Goal: Entertainment & Leisure: Browse casually

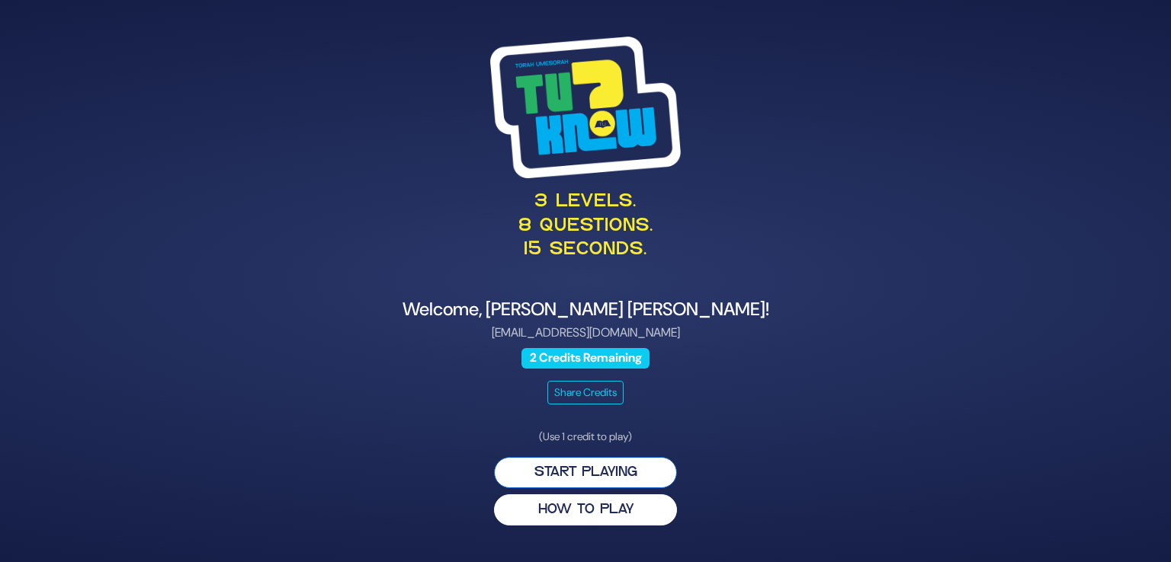
click at [608, 434] on button "Start Playing" at bounding box center [585, 472] width 183 height 31
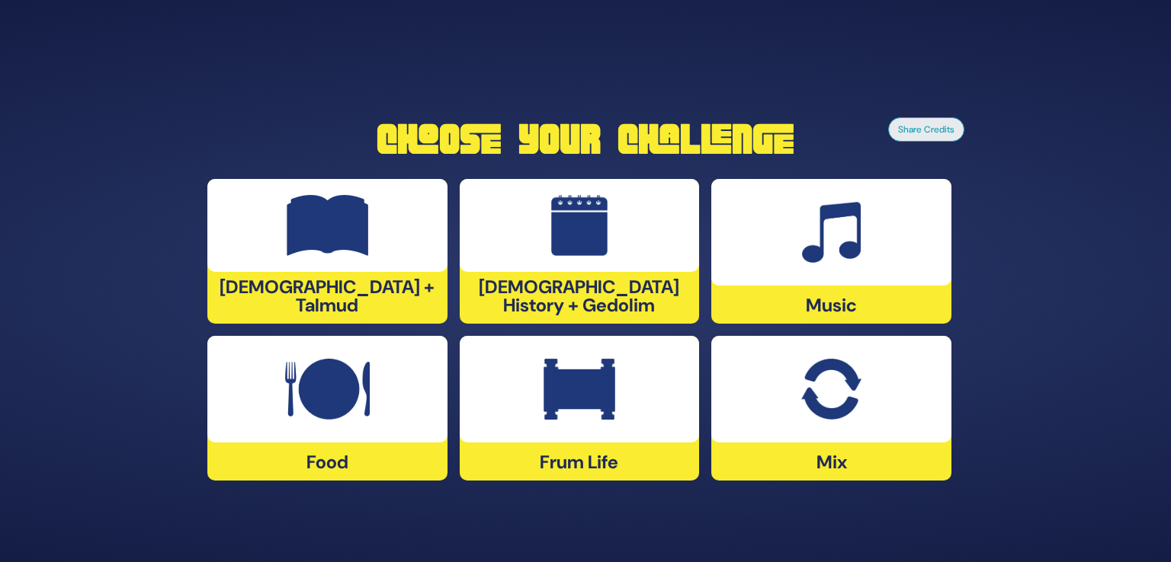
click at [860, 434] on div at bounding box center [831, 389] width 240 height 107
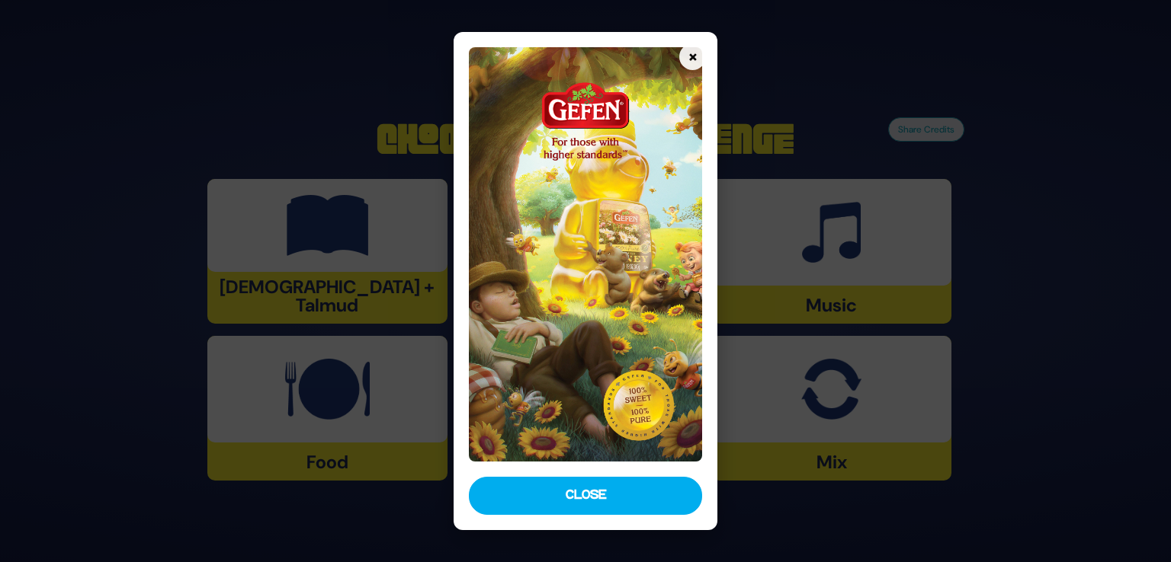
click at [646, 434] on button "Close" at bounding box center [585, 496] width 233 height 38
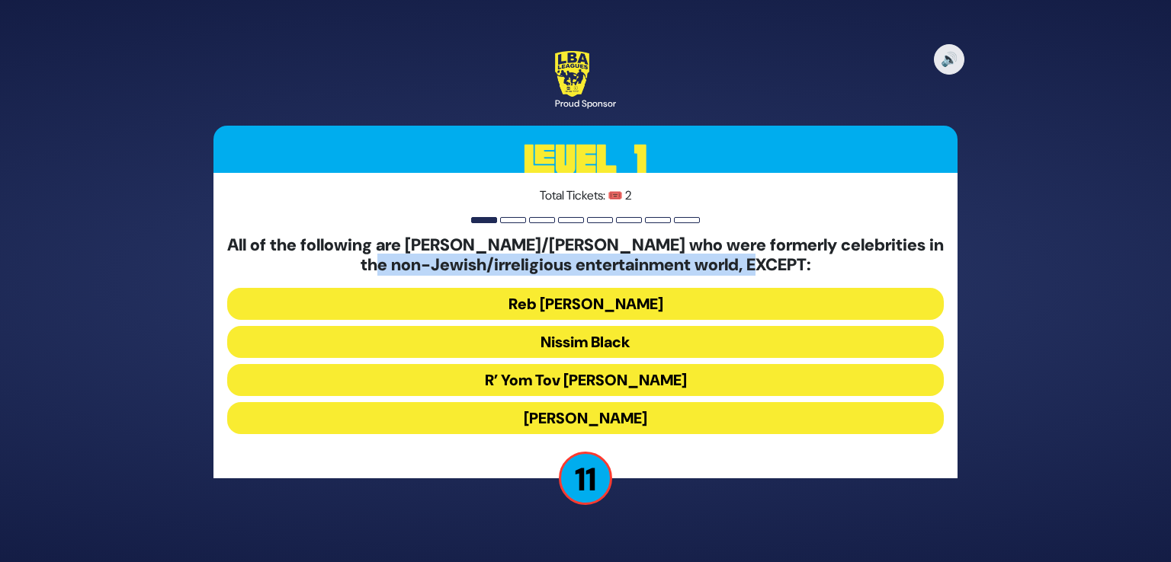
drag, startPoint x: 348, startPoint y: 259, endPoint x: 884, endPoint y: 263, distance: 535.8
click at [884, 263] on h5 "All of the following are [PERSON_NAME]/[PERSON_NAME] who were formerly celebrit…" at bounding box center [585, 255] width 716 height 40
click at [652, 415] on button "[PERSON_NAME]" at bounding box center [585, 418] width 716 height 32
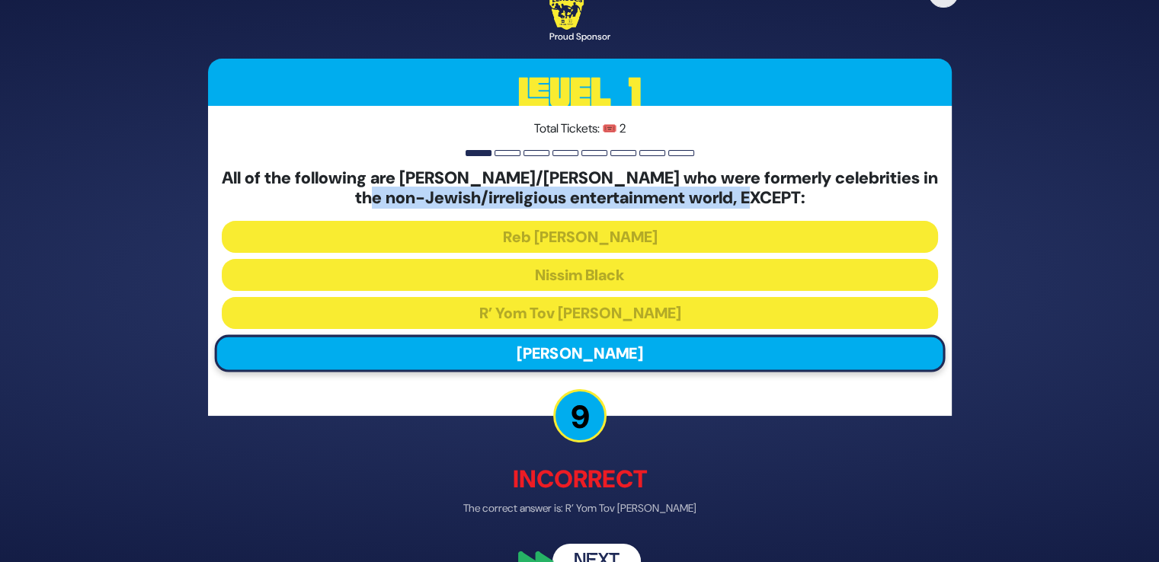
click at [602, 434] on button "Next" at bounding box center [597, 560] width 88 height 35
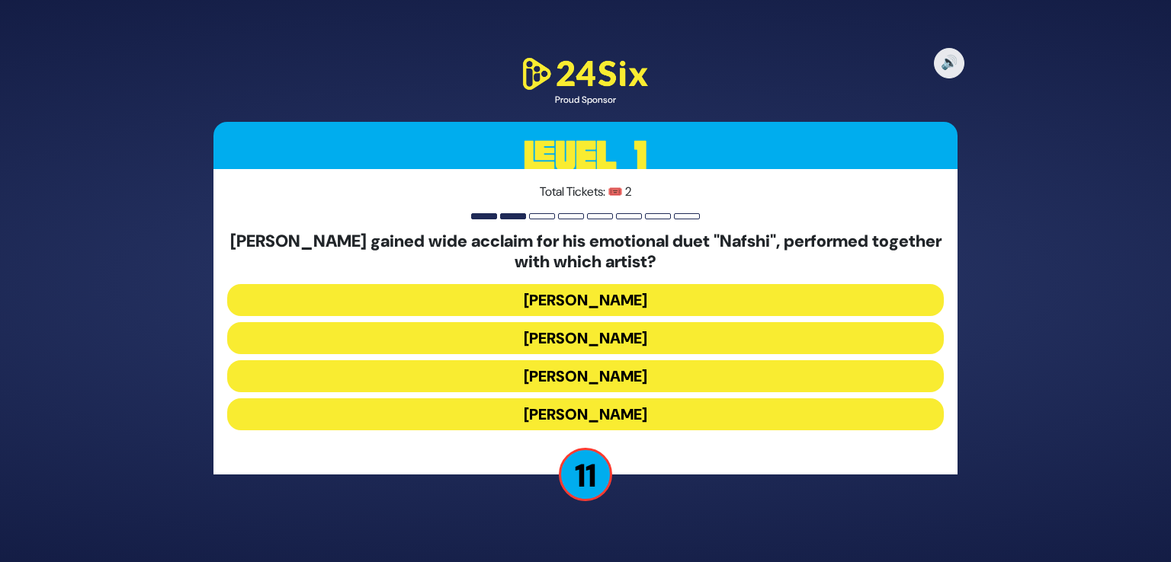
drag, startPoint x: 271, startPoint y: 241, endPoint x: 803, endPoint y: 256, distance: 532.9
click at [803, 256] on h5 "[PERSON_NAME] gained wide acclaim for his emotional duet "Nafshi", performed to…" at bounding box center [585, 252] width 716 height 40
click at [589, 409] on button "[PERSON_NAME]" at bounding box center [585, 415] width 716 height 32
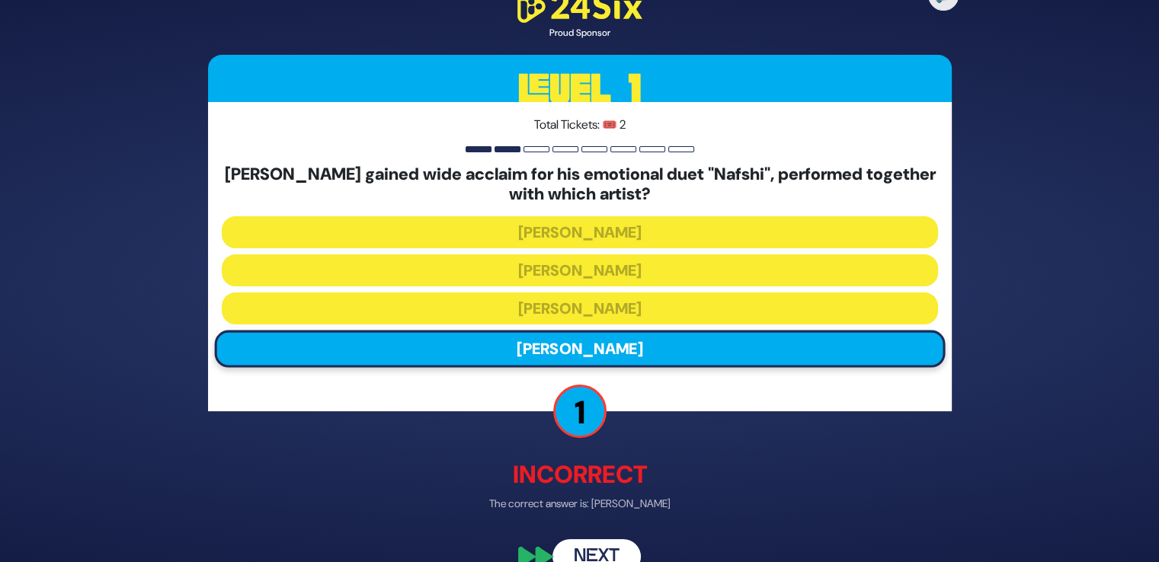
click at [598, 434] on button "Next" at bounding box center [597, 557] width 88 height 35
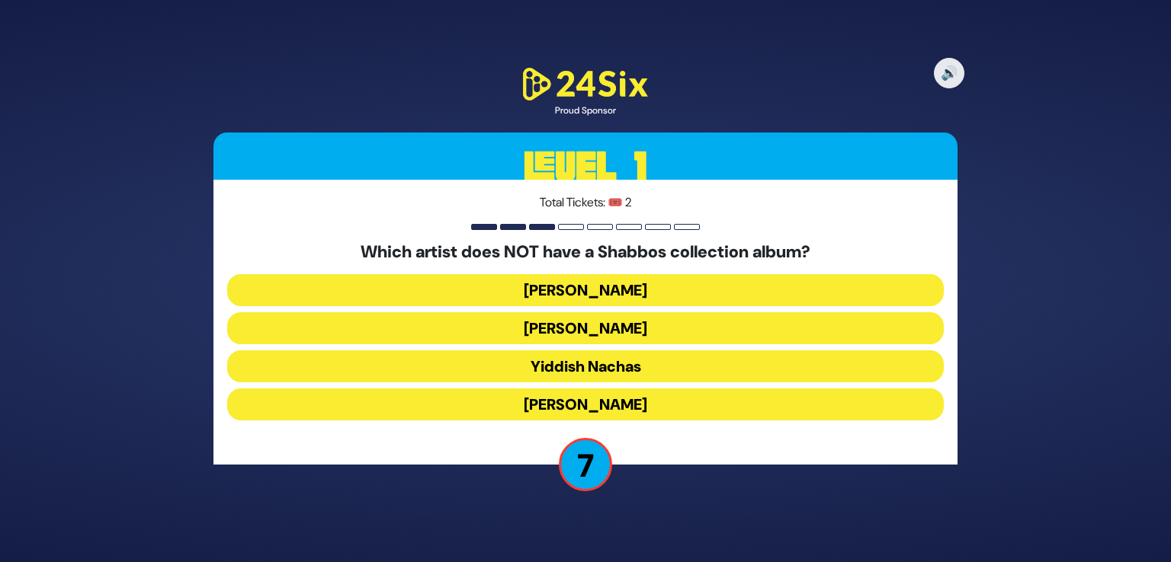
click at [627, 397] on button "[PERSON_NAME]" at bounding box center [585, 405] width 716 height 32
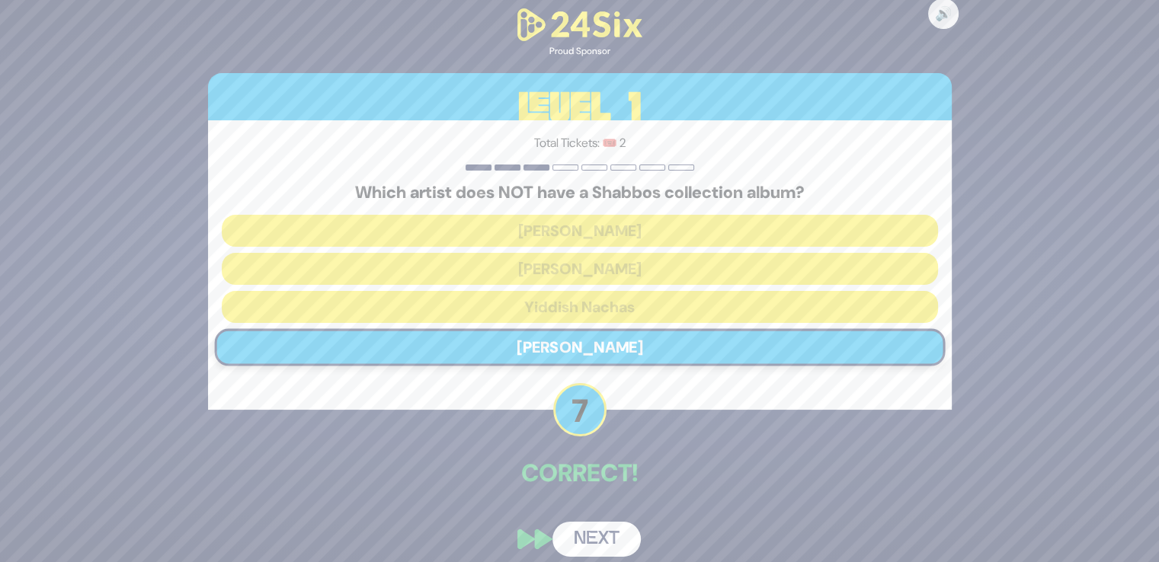
click at [601, 434] on button "Next" at bounding box center [597, 539] width 88 height 35
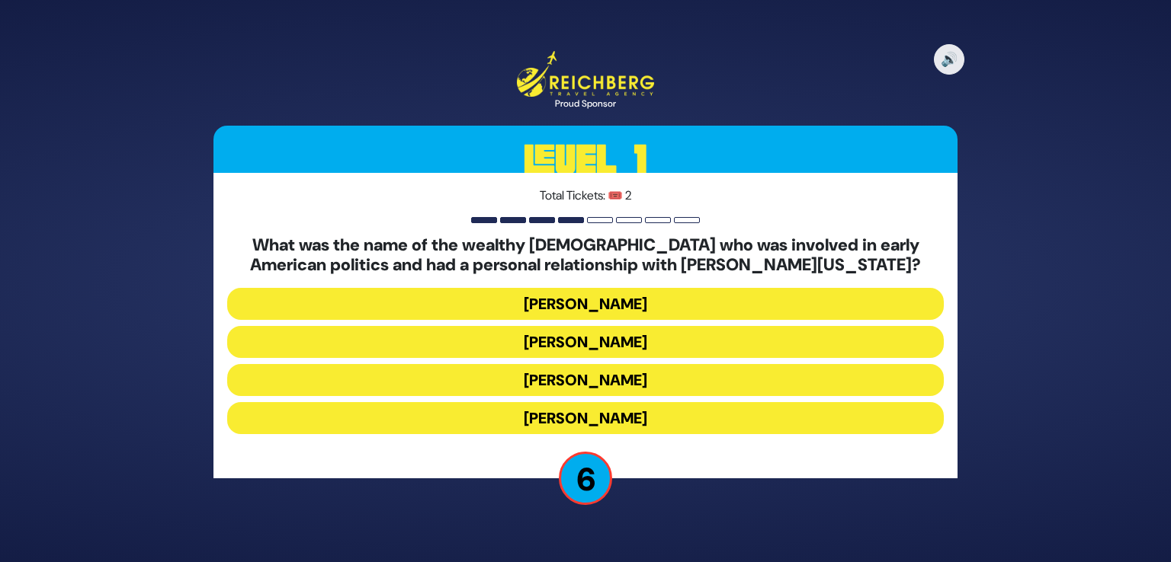
click at [661, 421] on button "[PERSON_NAME]" at bounding box center [585, 418] width 716 height 32
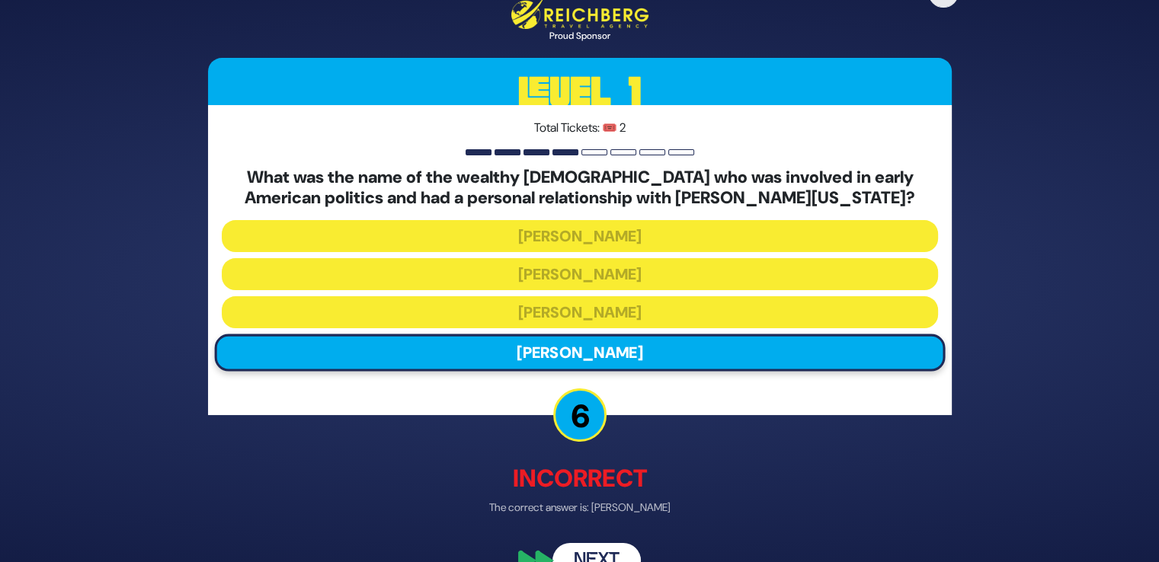
click at [599, 434] on button "Next" at bounding box center [597, 560] width 88 height 35
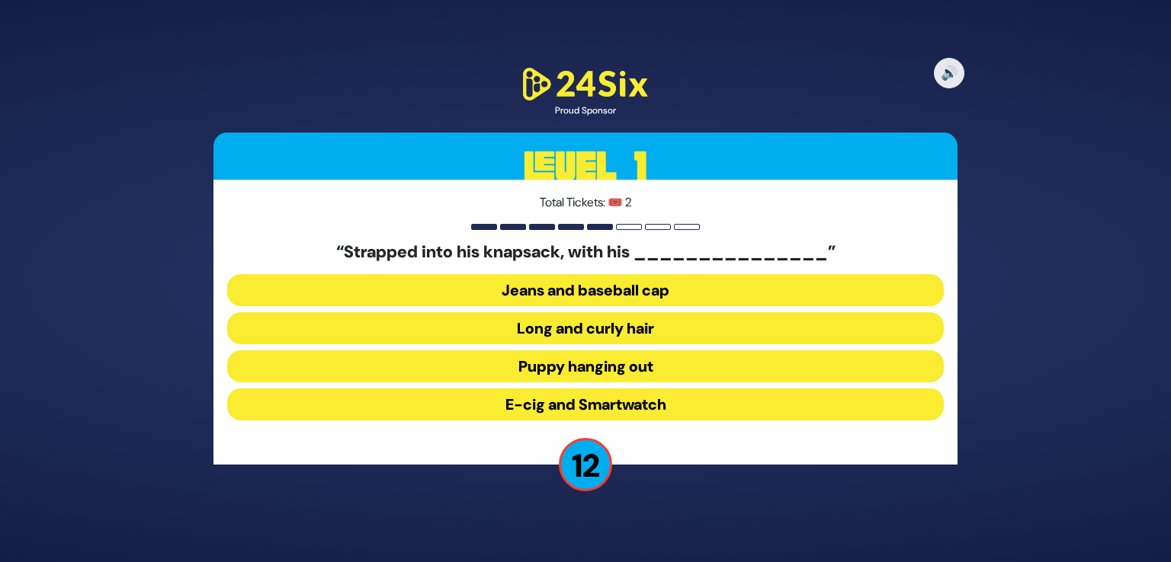
click at [753, 333] on button "Long and curly hair" at bounding box center [585, 328] width 716 height 32
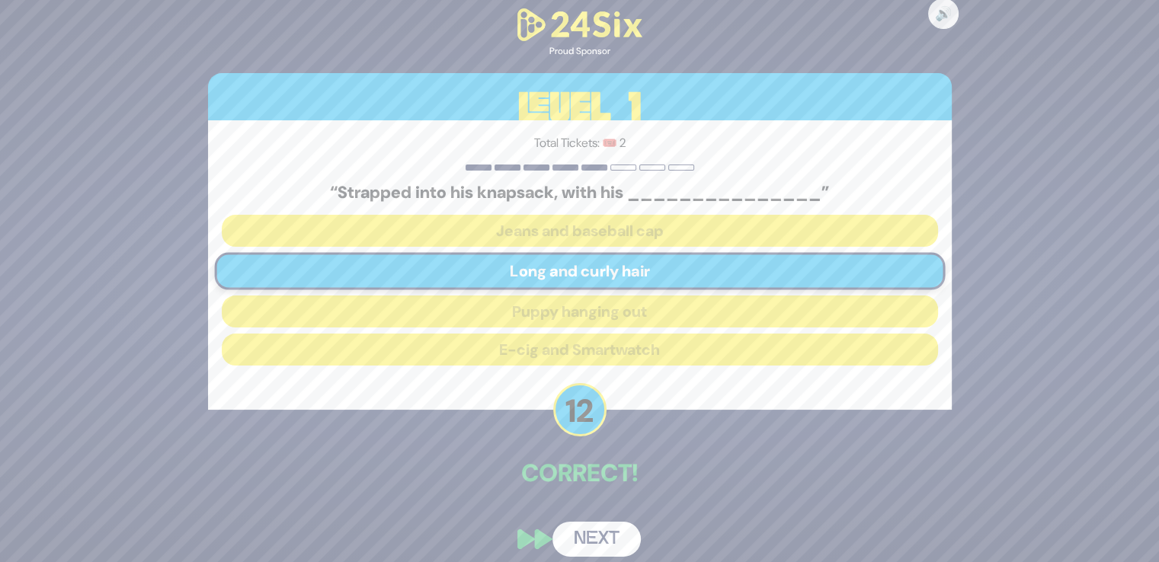
click at [595, 434] on button "Next" at bounding box center [597, 539] width 88 height 35
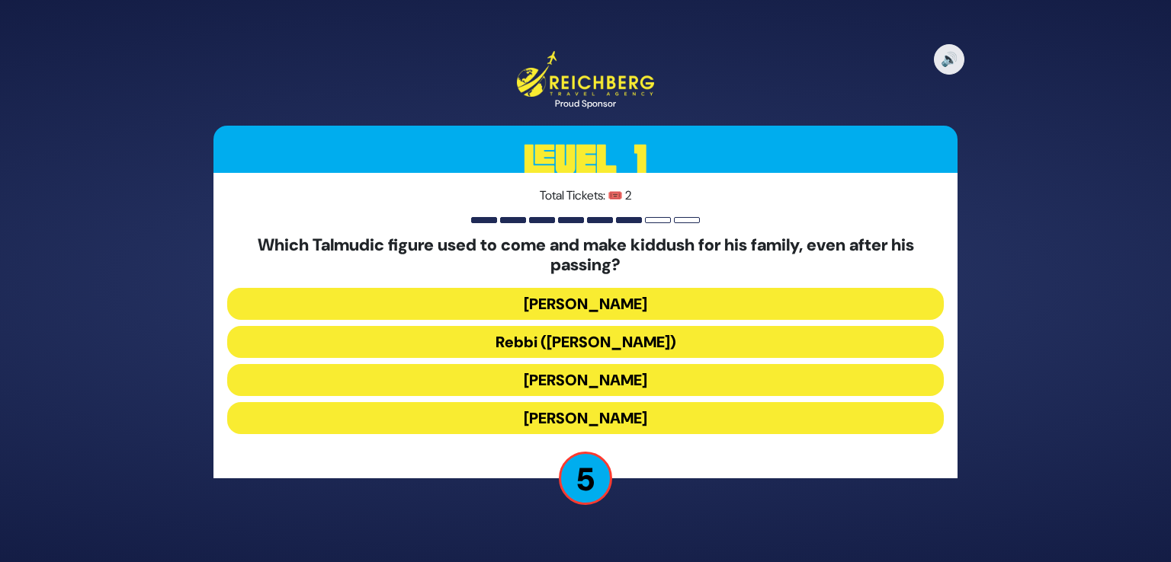
click at [612, 425] on button "[PERSON_NAME]" at bounding box center [585, 418] width 716 height 32
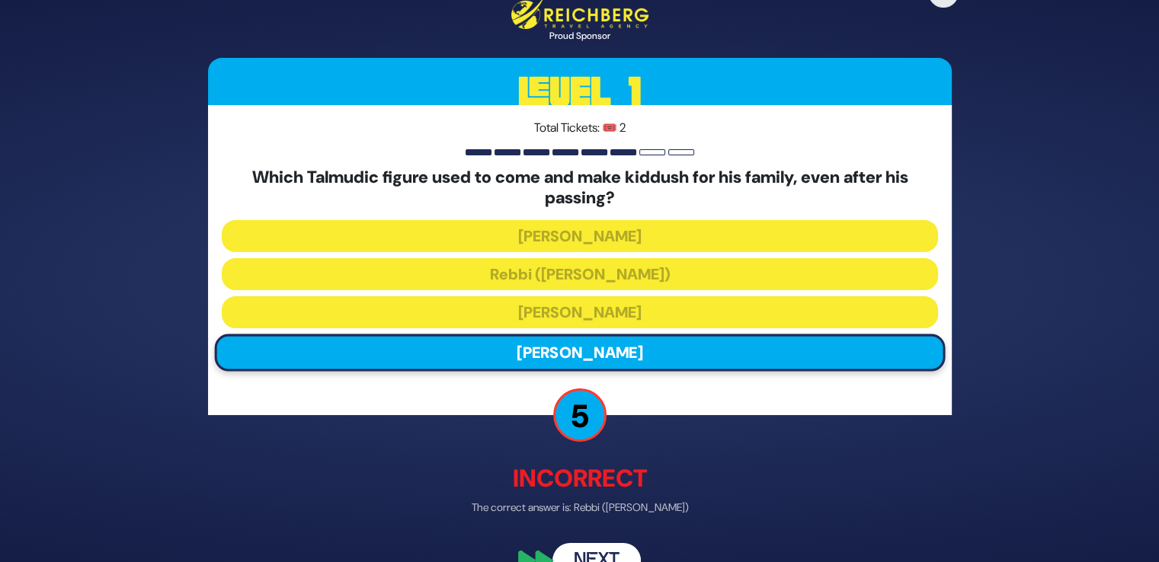
click at [592, 434] on button "Next" at bounding box center [597, 560] width 88 height 35
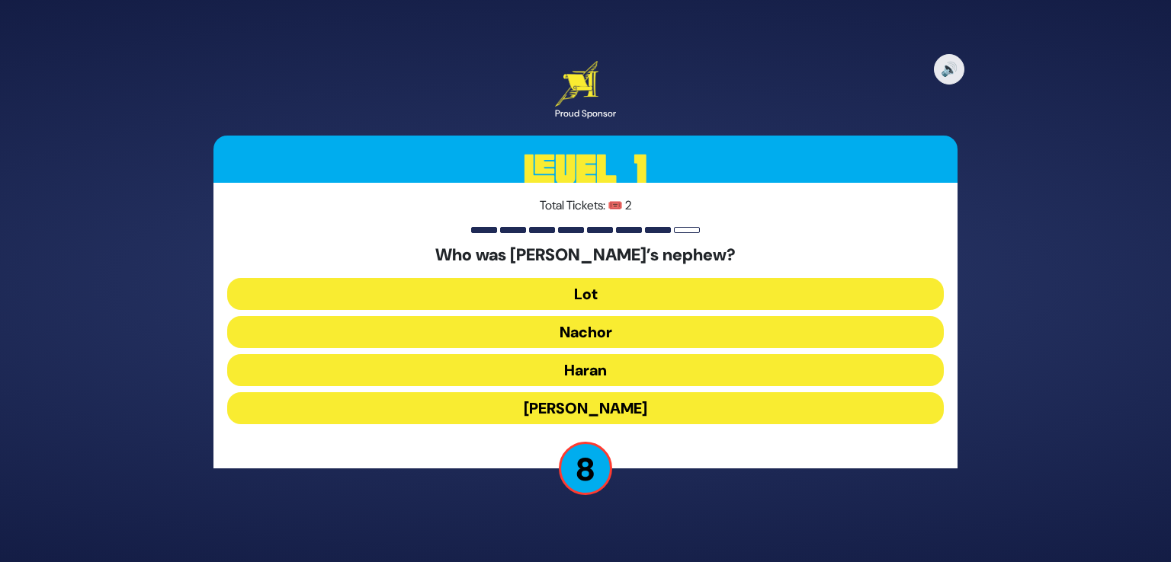
click at [703, 285] on button "Lot" at bounding box center [585, 294] width 716 height 32
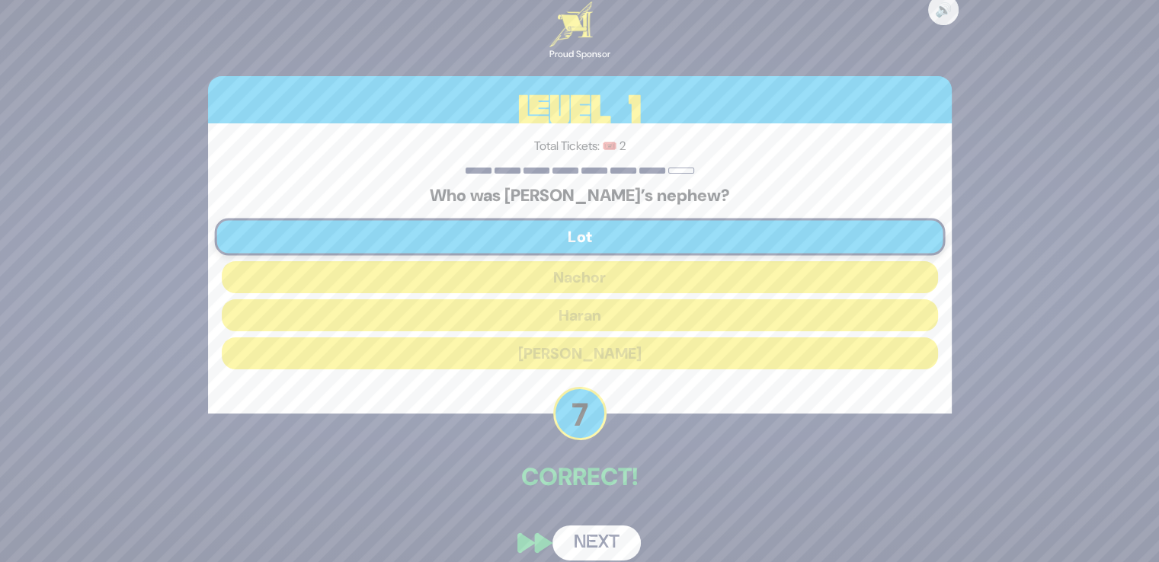
click at [625, 434] on button "Next" at bounding box center [597, 543] width 88 height 35
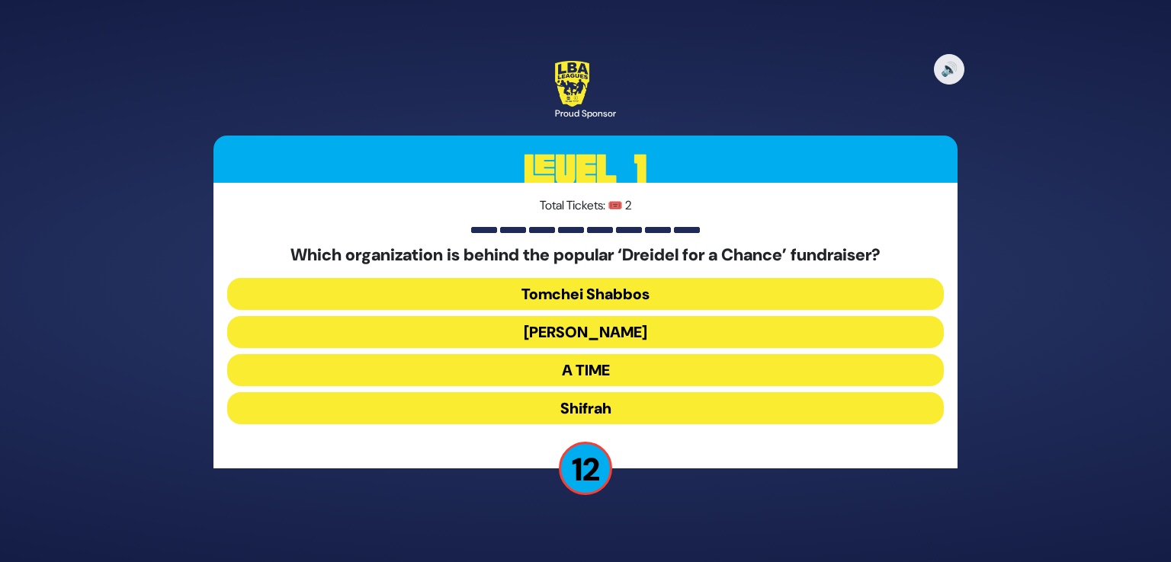
click at [664, 332] on button "[PERSON_NAME]" at bounding box center [585, 332] width 716 height 32
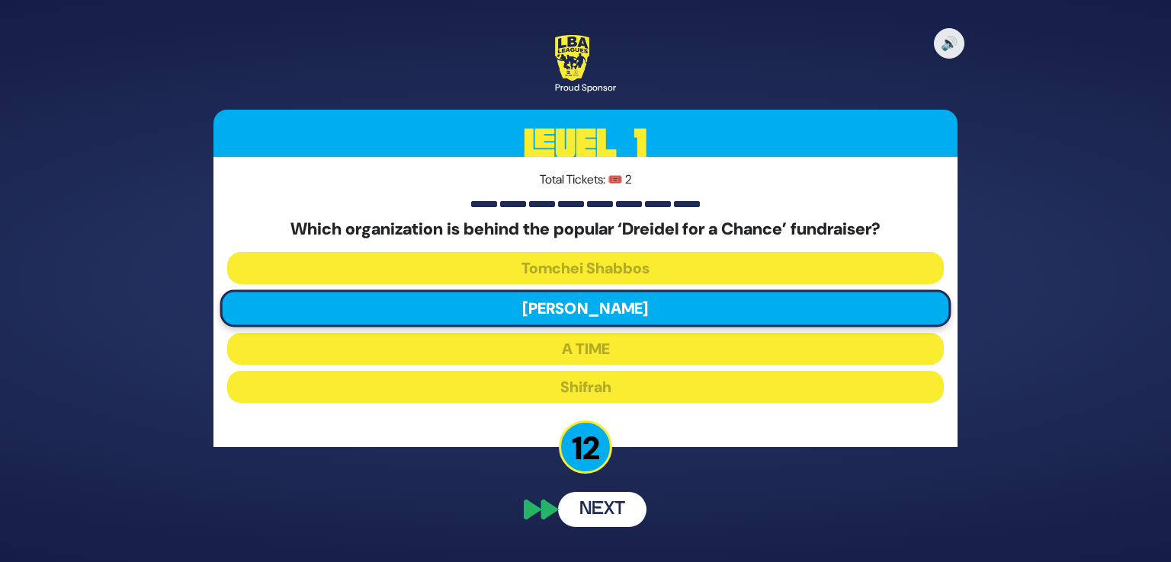
click at [614, 434] on div "🔊 Proud Sponsor Level 1 Total Tickets: 🎟️ 2 Which organization is behind the po…" at bounding box center [585, 281] width 780 height 528
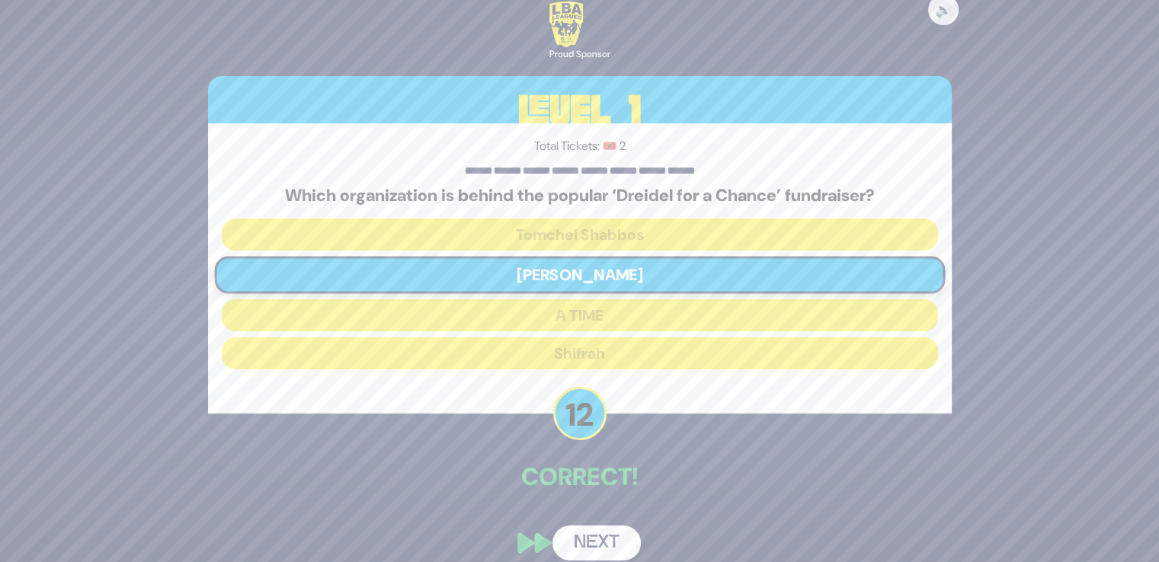
click at [600, 434] on button "Next" at bounding box center [597, 543] width 88 height 35
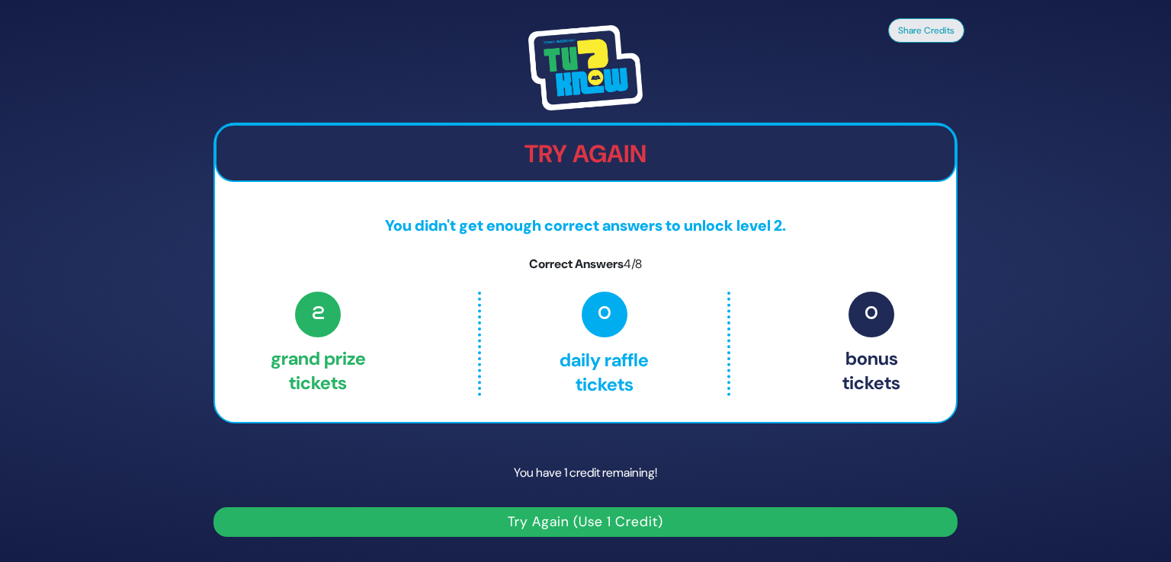
click at [549, 434] on div "Share Credits Try Again You didn't get enough correct answers to unlock level 2…" at bounding box center [585, 281] width 780 height 549
click at [550, 434] on button "Try Again (Use 1 Credit)" at bounding box center [585, 523] width 744 height 30
